Goal: Find specific page/section: Find specific page/section

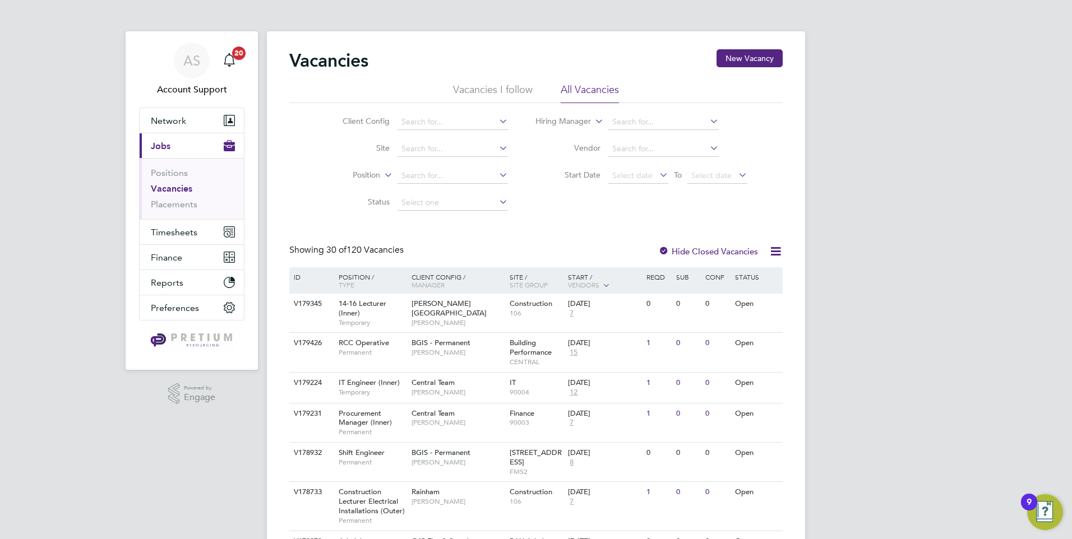
click at [382, 174] on icon at bounding box center [382, 172] width 0 height 10
click at [365, 205] on li "Type" at bounding box center [346, 203] width 70 height 15
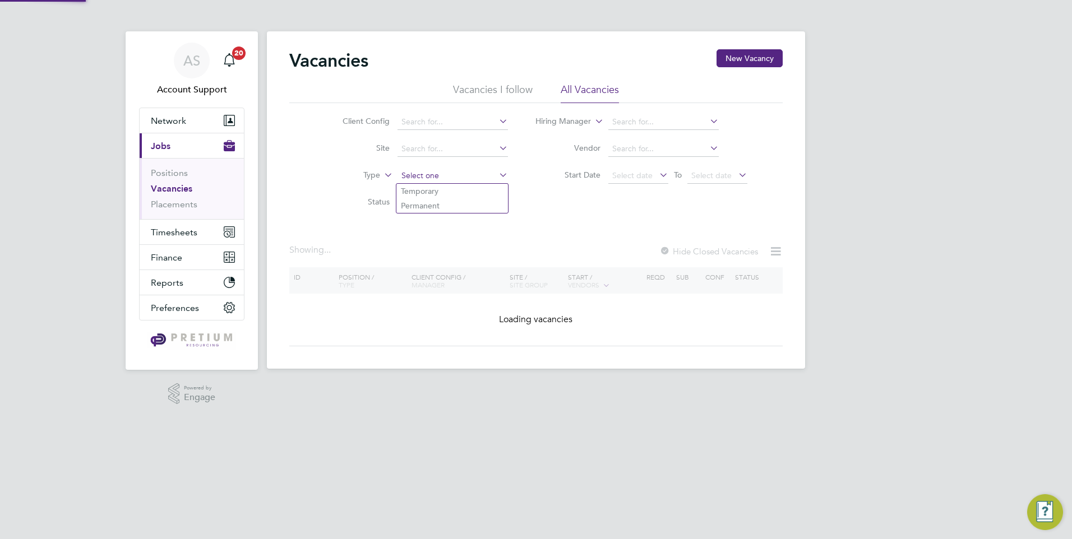
click at [405, 176] on input at bounding box center [453, 176] width 110 height 16
click at [421, 203] on li "Permanent" at bounding box center [452, 205] width 112 height 15
type input "Permanent"
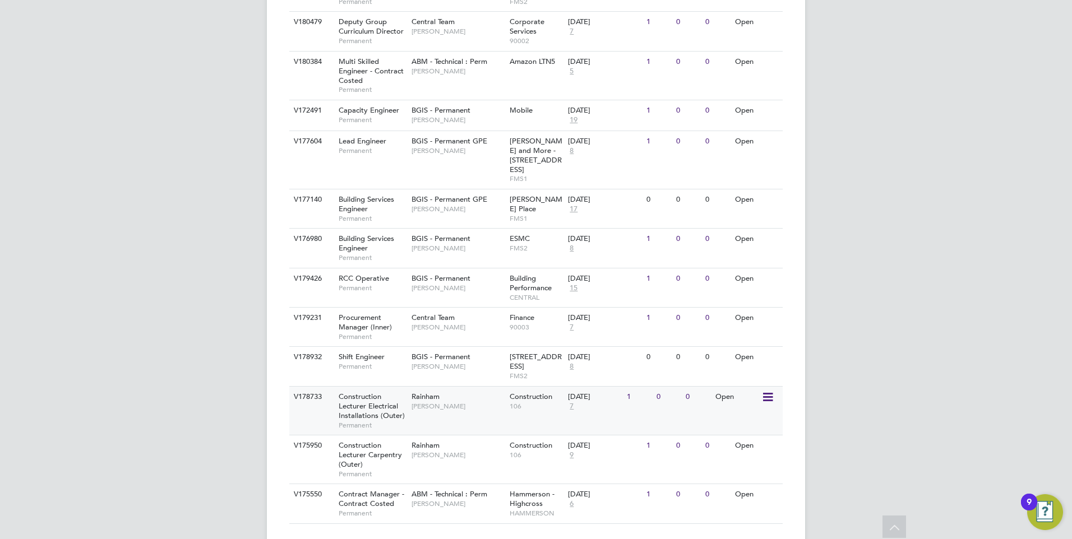
scroll to position [604, 0]
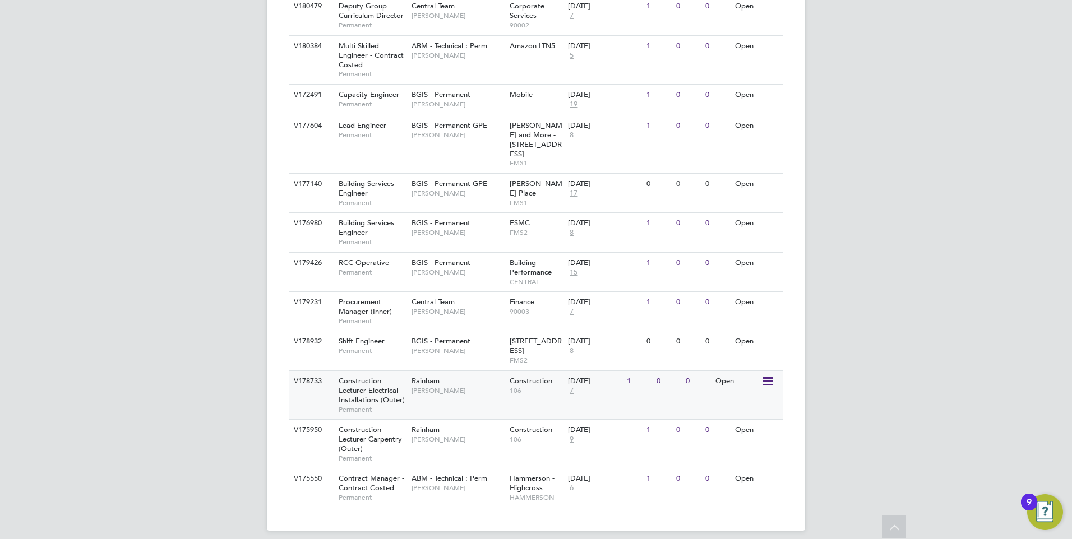
click at [463, 386] on span "[PERSON_NAME]" at bounding box center [458, 390] width 93 height 9
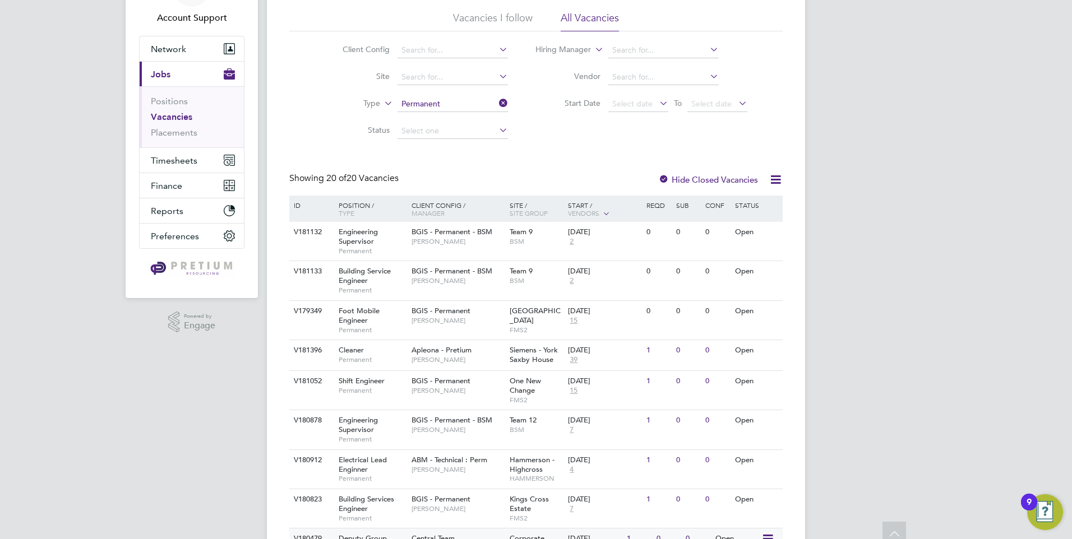
scroll to position [0, 0]
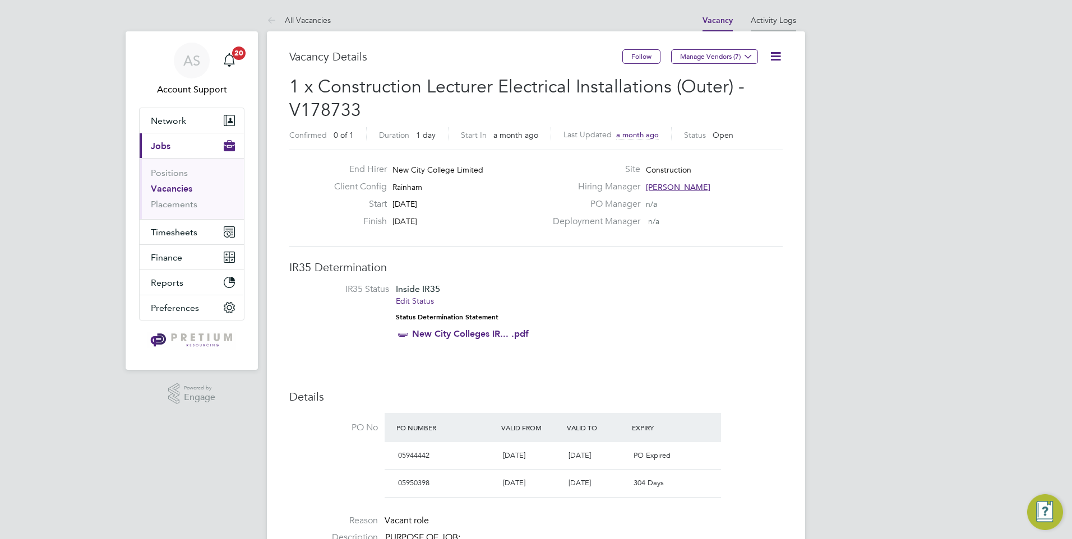
click at [778, 25] on li "Activity Logs" at bounding box center [773, 20] width 45 height 22
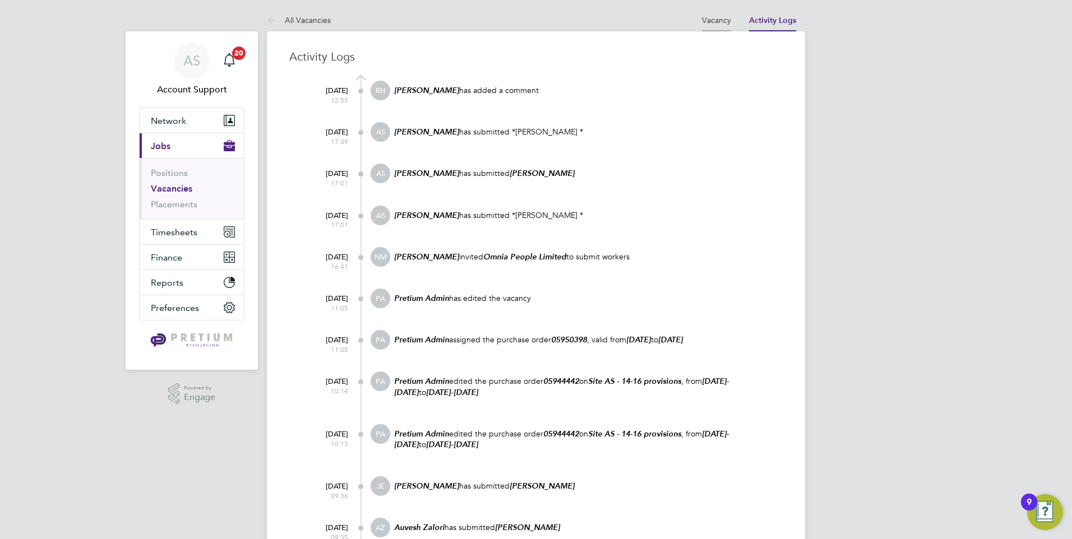
click at [707, 22] on link "Vacancy" at bounding box center [716, 20] width 29 height 10
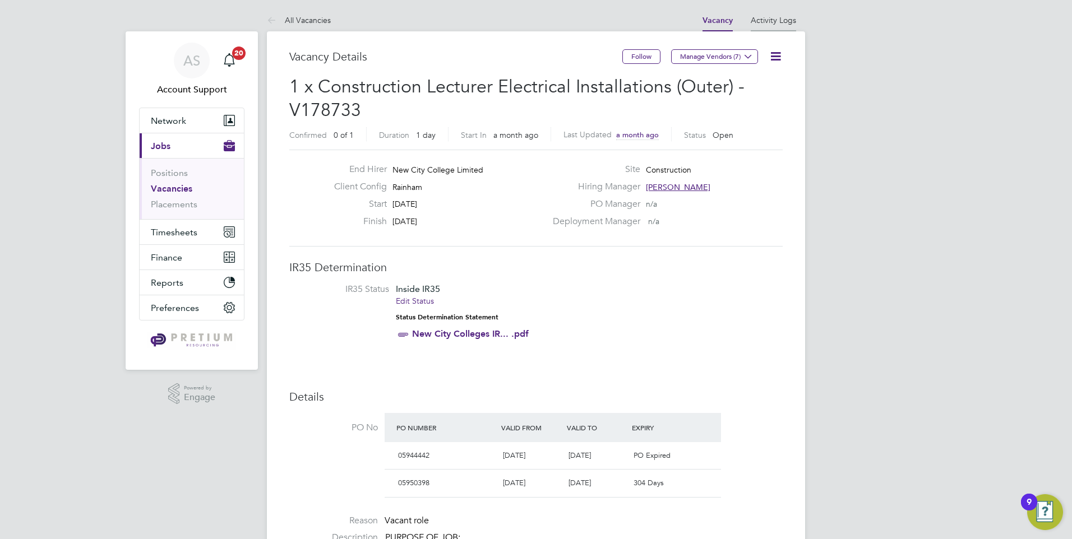
click at [791, 21] on link "Activity Logs" at bounding box center [773, 20] width 45 height 10
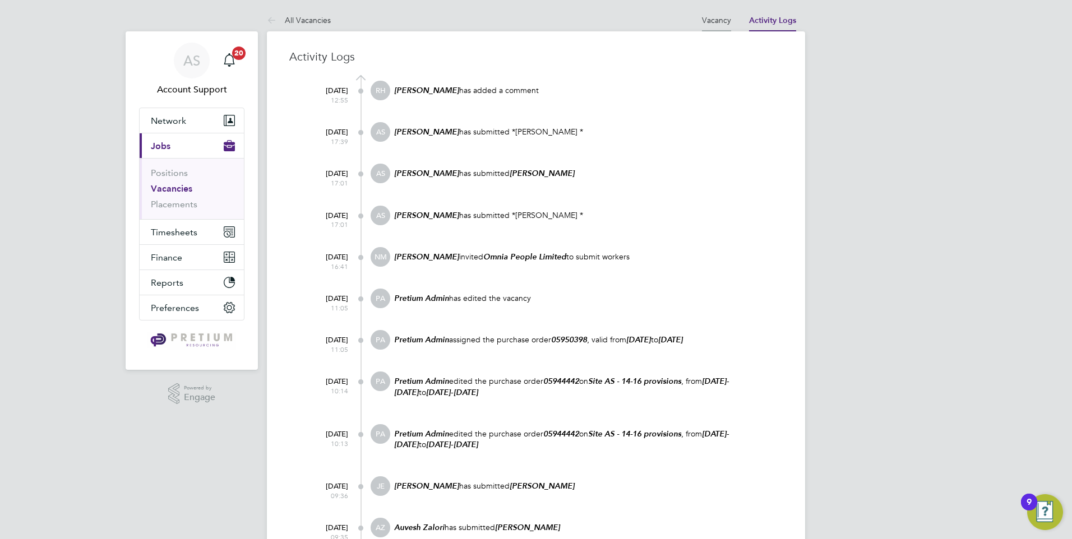
click at [727, 24] on link "Vacancy" at bounding box center [716, 20] width 29 height 10
